Goal: Task Accomplishment & Management: Use online tool/utility

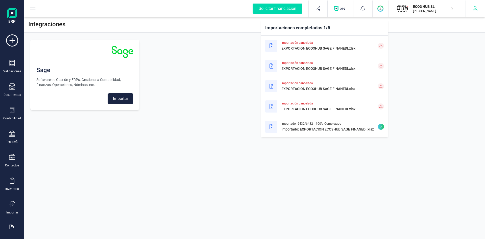
click at [476, 9] on icon "button" at bounding box center [475, 8] width 5 height 5
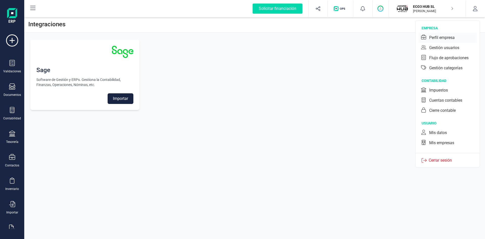
click at [438, 35] on div "Perfil empresa" at bounding box center [442, 38] width 26 height 6
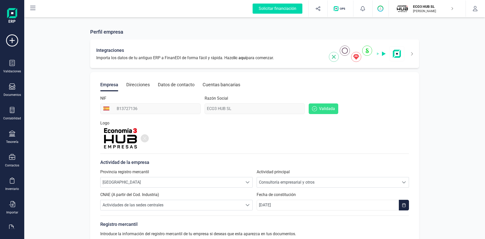
click at [366, 50] on img at bounding box center [367, 53] width 76 height 16
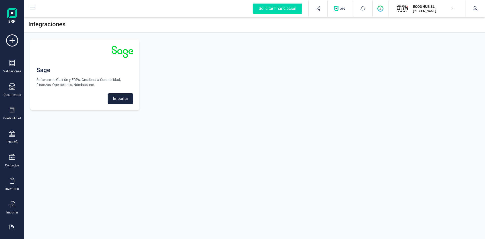
click at [123, 97] on button "Importar" at bounding box center [121, 98] width 26 height 11
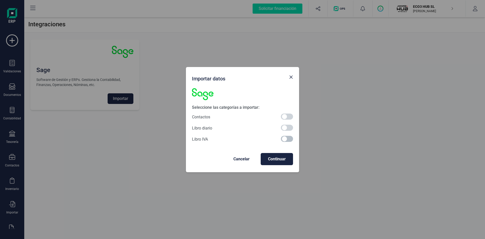
click at [285, 138] on span at bounding box center [287, 139] width 12 height 6
click at [276, 160] on span "Continuar" at bounding box center [277, 159] width 24 height 6
